Goal: Task Accomplishment & Management: Use online tool/utility

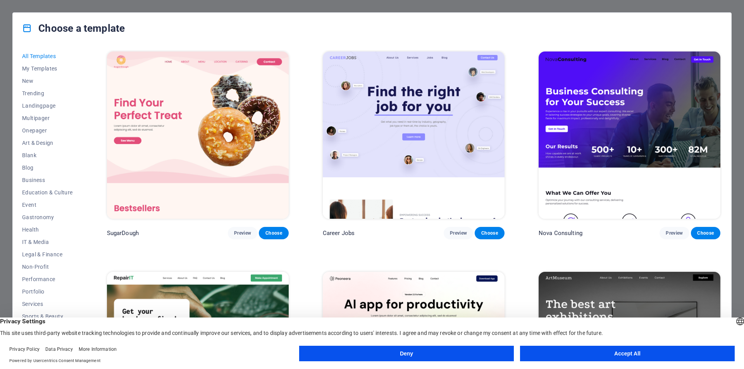
click at [620, 353] on button "Accept All" at bounding box center [627, 354] width 215 height 16
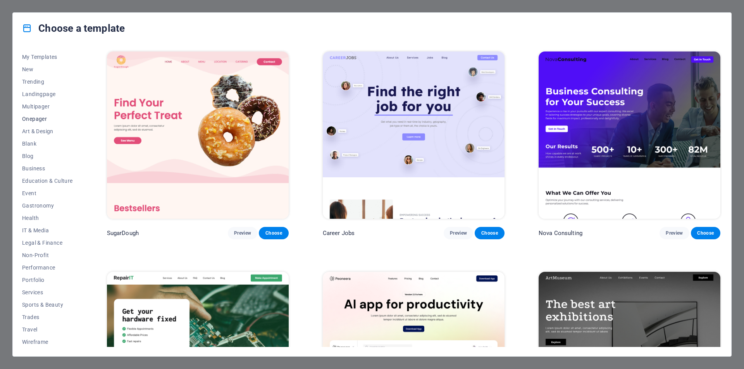
scroll to position [13, 0]
click at [33, 278] on span "Portfolio" at bounding box center [47, 279] width 51 height 6
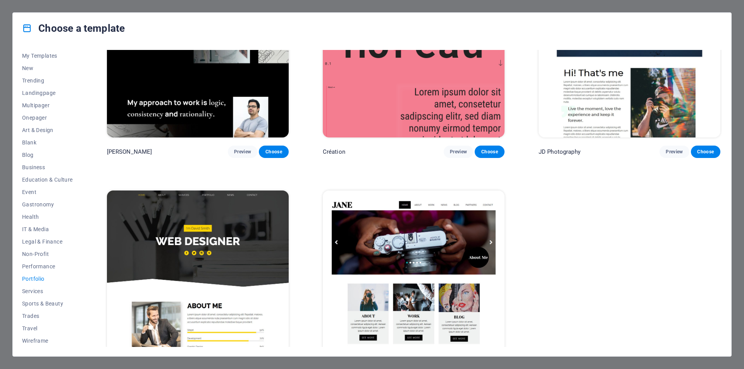
scroll to position [331, 0]
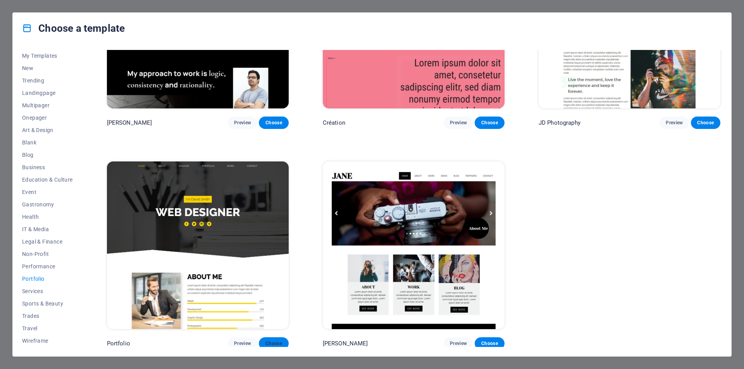
click at [280, 341] on span "Choose" at bounding box center [273, 344] width 17 height 6
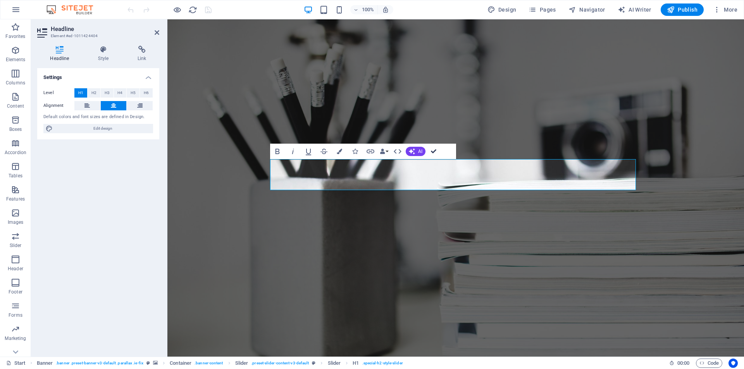
drag, startPoint x: 431, startPoint y: 150, endPoint x: 379, endPoint y: 157, distance: 53.1
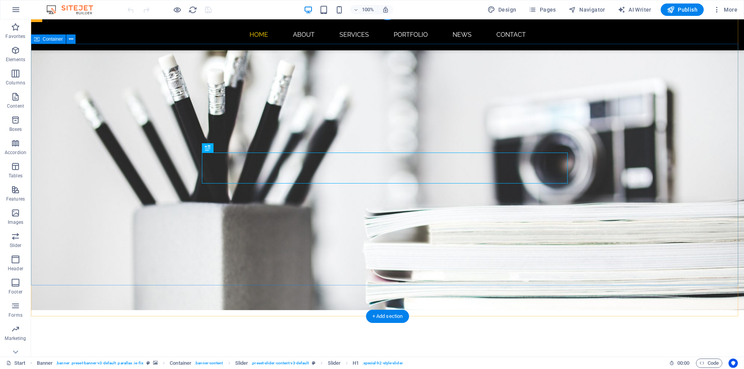
scroll to position [52, 0]
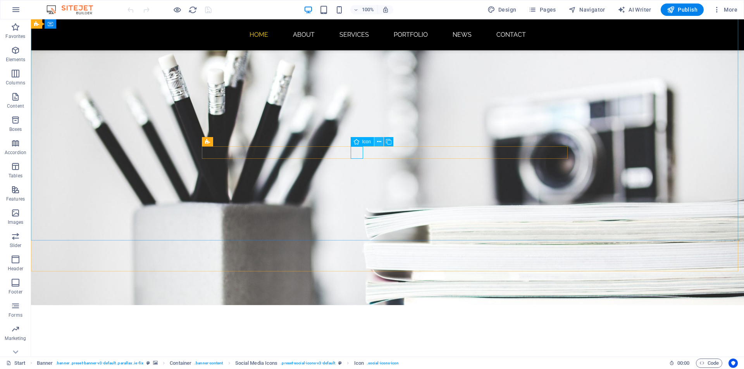
click at [378, 143] on icon at bounding box center [379, 142] width 4 height 8
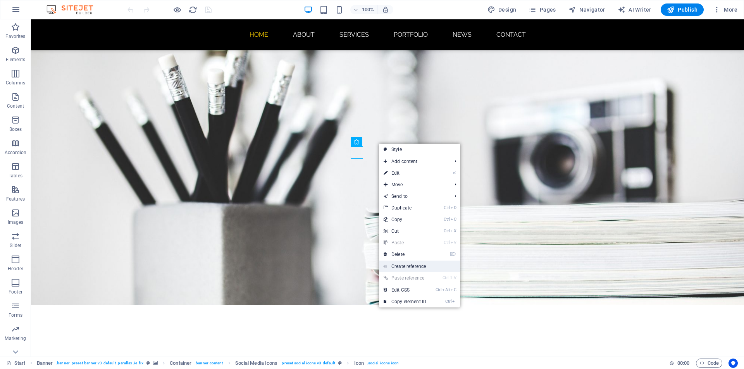
click at [420, 267] on link "Create reference" at bounding box center [419, 267] width 81 height 12
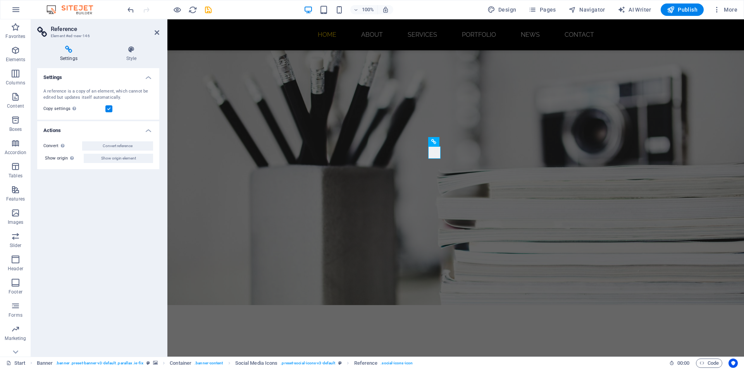
click at [152, 130] on h4 "Actions" at bounding box center [98, 128] width 122 height 14
click at [151, 130] on h4 "Actions" at bounding box center [98, 130] width 122 height 19
click at [155, 33] on icon at bounding box center [157, 32] width 5 height 6
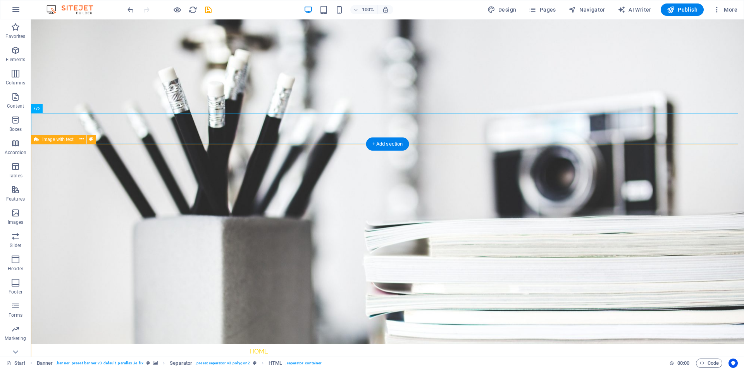
scroll to position [0, 0]
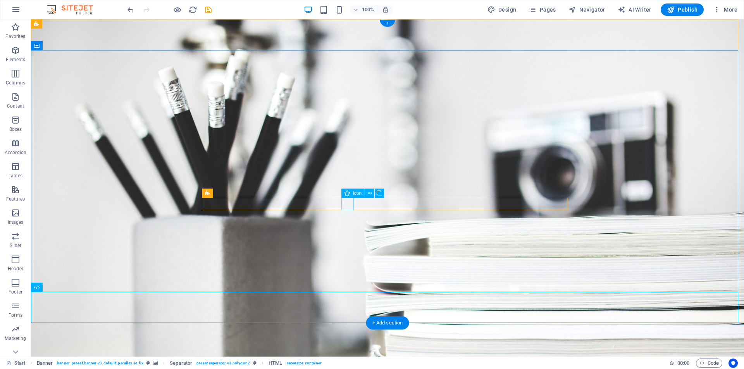
click at [370, 193] on icon at bounding box center [370, 194] width 4 height 8
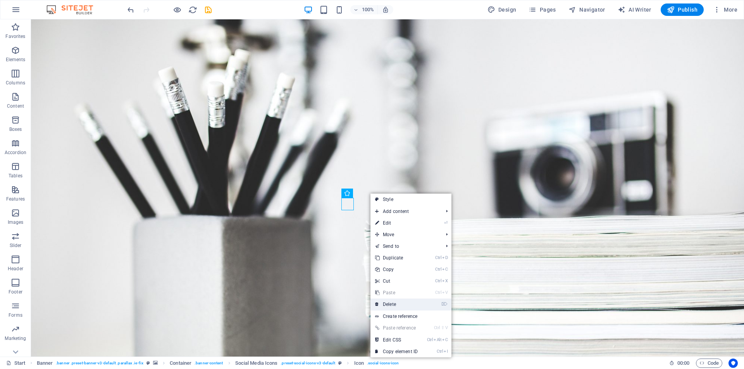
click at [418, 308] on link "⌦ Delete" at bounding box center [397, 305] width 52 height 12
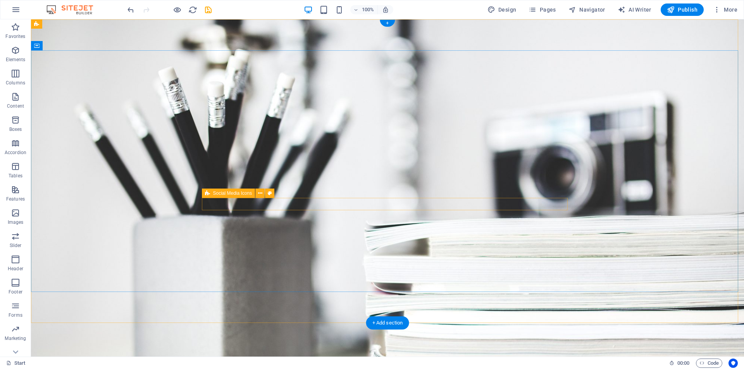
click at [241, 196] on span "Social Media Icons" at bounding box center [232, 193] width 39 height 5
click at [241, 192] on span "Social Media Icons" at bounding box center [232, 193] width 39 height 5
click at [259, 192] on icon at bounding box center [260, 194] width 4 height 8
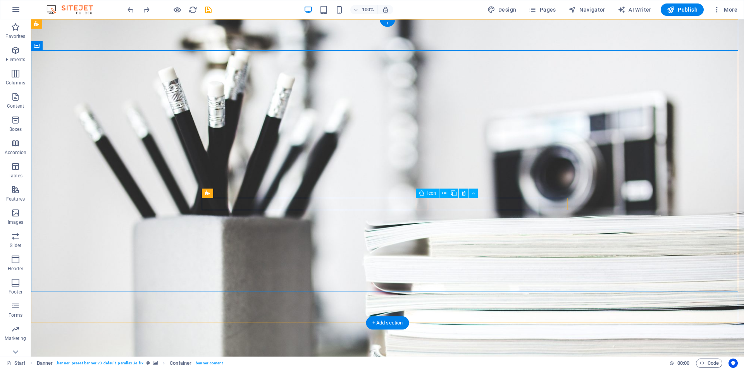
click at [464, 192] on icon at bounding box center [464, 194] width 4 height 8
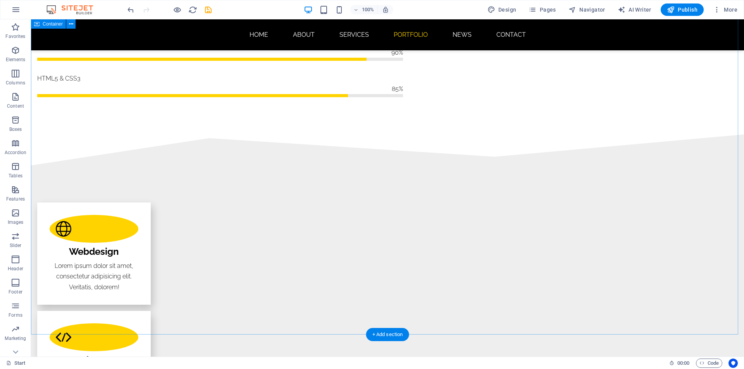
scroll to position [1163, 0]
